Goal: Information Seeking & Learning: Learn about a topic

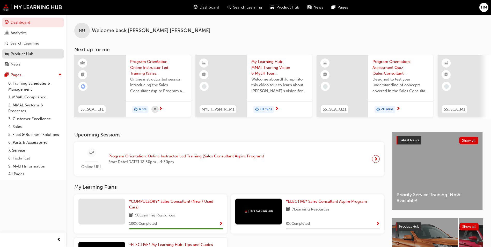
click at [47, 52] on div "Product Hub" at bounding box center [33, 54] width 57 height 6
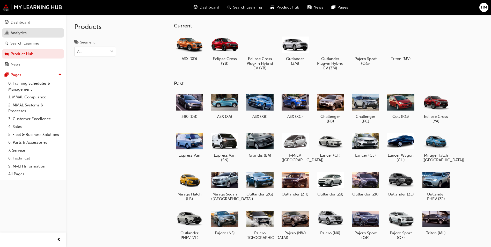
click at [29, 33] on div "Analytics" at bounding box center [33, 33] width 57 height 6
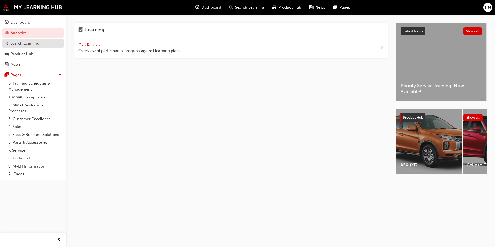
click at [37, 42] on div "Search Learning" at bounding box center [24, 43] width 29 height 6
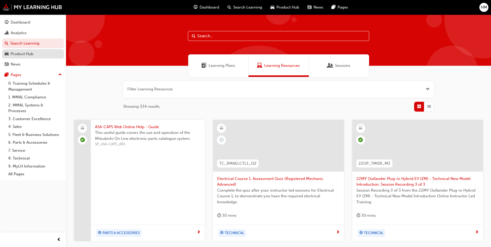
click at [37, 49] on link "Product Hub" at bounding box center [33, 54] width 62 height 10
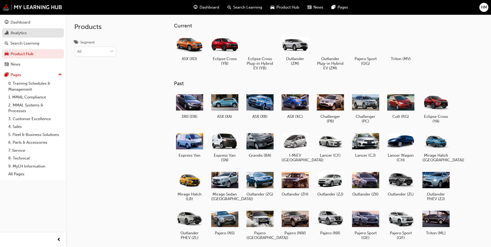
click at [33, 28] on link "Analytics" at bounding box center [33, 33] width 62 height 10
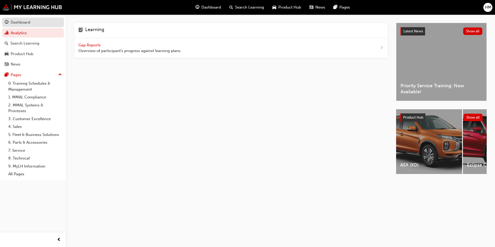
click at [40, 25] on div "Dashboard" at bounding box center [33, 22] width 57 height 6
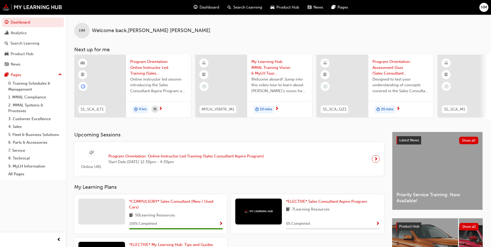
click at [144, 68] on span "Program Orientation: Online Instructor Led Training (Sales Consultant Aspire Pr…" at bounding box center [158, 68] width 56 height 18
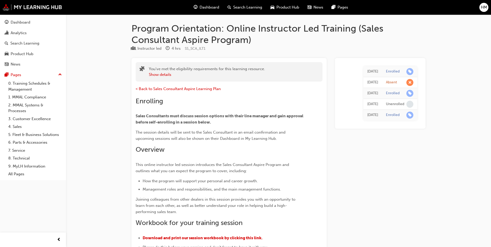
drag, startPoint x: 354, startPoint y: 116, endPoint x: 373, endPoint y: 114, distance: 18.9
click at [373, 114] on div "[DATE]" at bounding box center [372, 115] width 11 height 6
click at [21, 46] on div "Search Learning" at bounding box center [24, 43] width 29 height 6
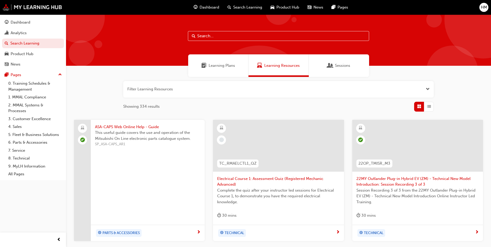
click at [236, 64] on div "Learning Plans" at bounding box center [218, 65] width 60 height 23
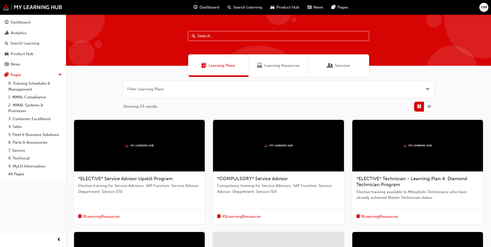
click at [341, 63] on span "Sessions" at bounding box center [342, 66] width 15 height 6
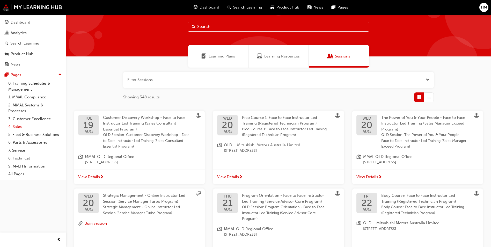
scroll to position [26, 0]
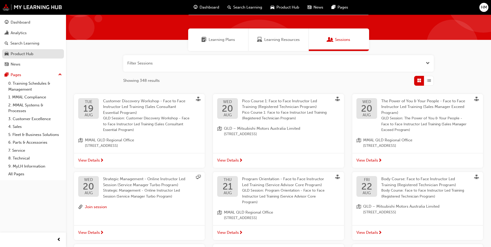
click at [32, 50] on link "Product Hub" at bounding box center [33, 54] width 62 height 10
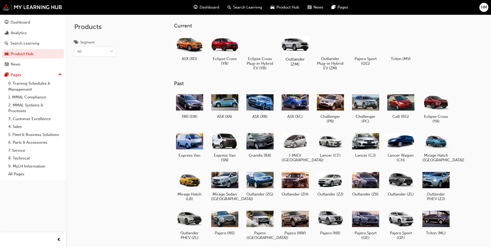
click at [303, 51] on div at bounding box center [295, 44] width 29 height 20
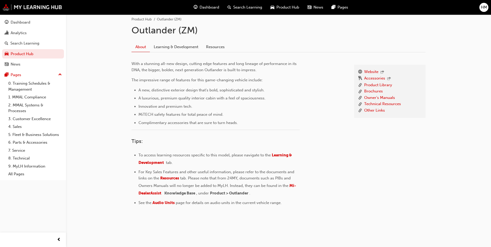
scroll to position [112, 0]
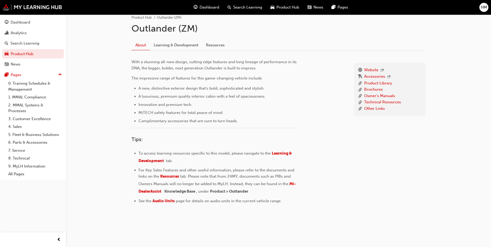
click at [170, 39] on div "About Learning & Development Resources" at bounding box center [278, 43] width 294 height 14
click at [174, 43] on link "Learning & Development" at bounding box center [176, 45] width 52 height 10
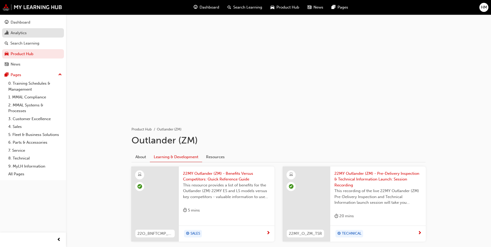
click at [32, 29] on link "Analytics" at bounding box center [33, 33] width 62 height 10
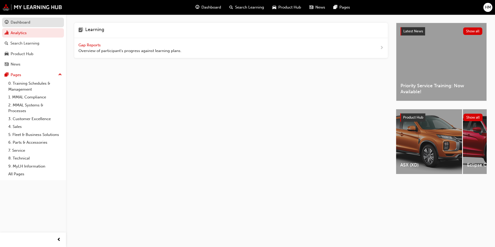
click at [21, 24] on div "Dashboard" at bounding box center [21, 22] width 20 height 6
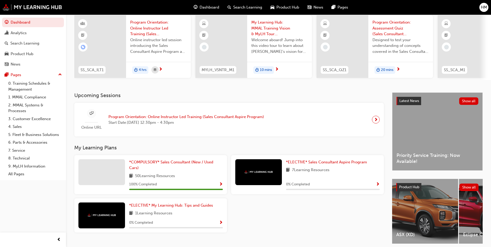
scroll to position [52, 0]
